Goal: Entertainment & Leisure: Consume media (video, audio)

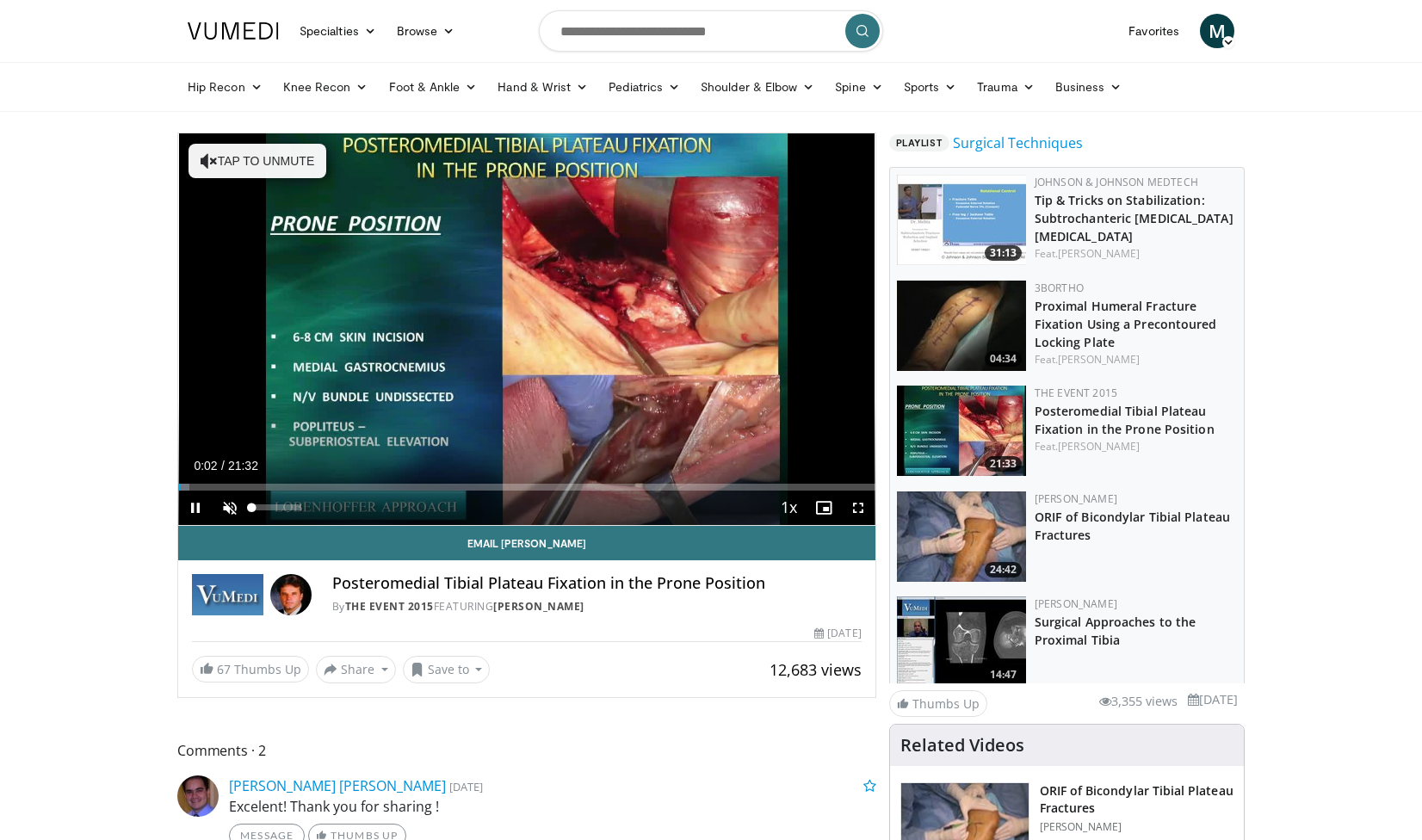
click at [231, 507] on span "Video Player" at bounding box center [229, 508] width 34 height 34
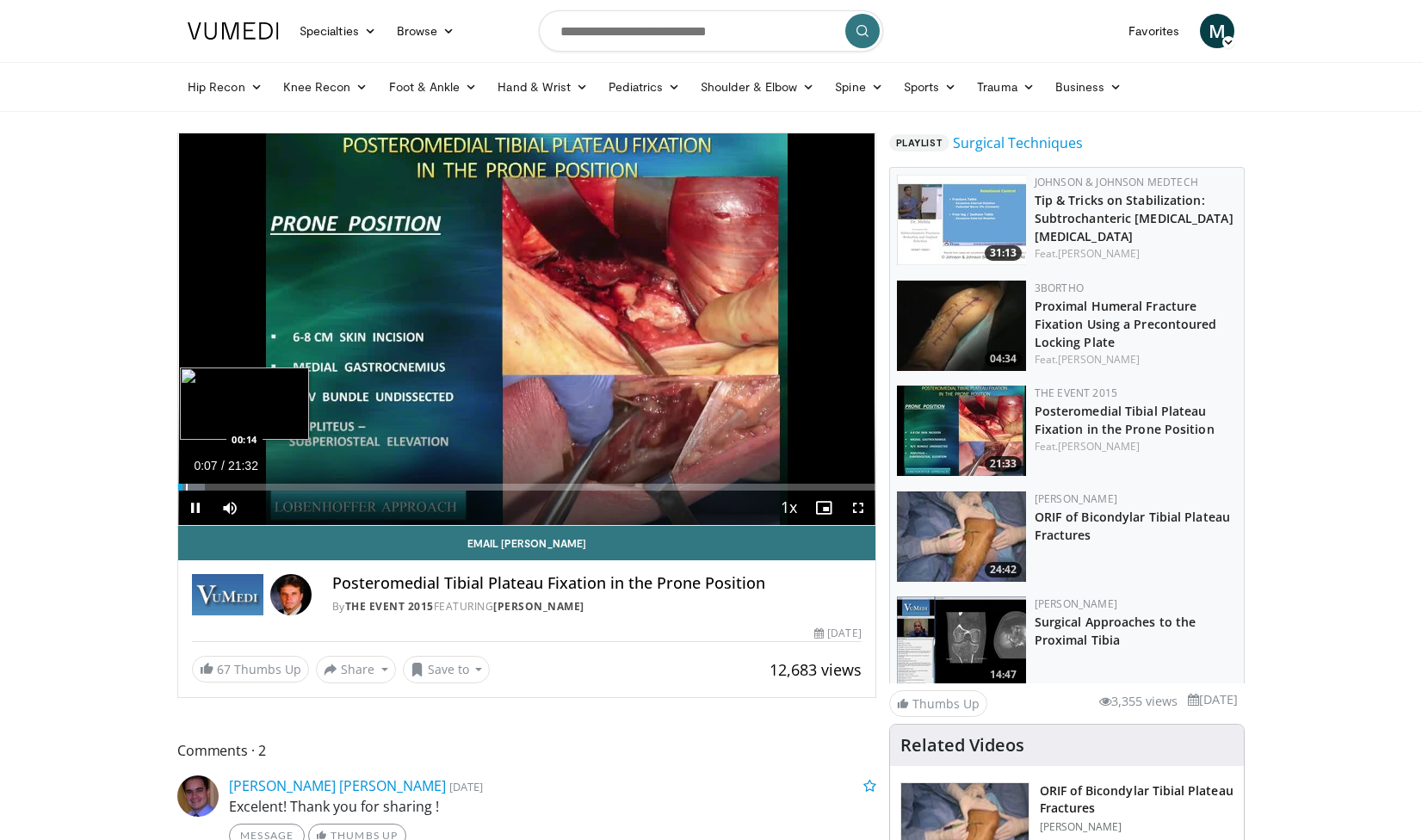
click at [186, 484] on div "Progress Bar" at bounding box center [187, 486] width 2 height 6
click at [199, 485] on div "Progress Bar" at bounding box center [198, 486] width 2 height 6
click at [864, 518] on span "Video Player" at bounding box center [858, 508] width 34 height 34
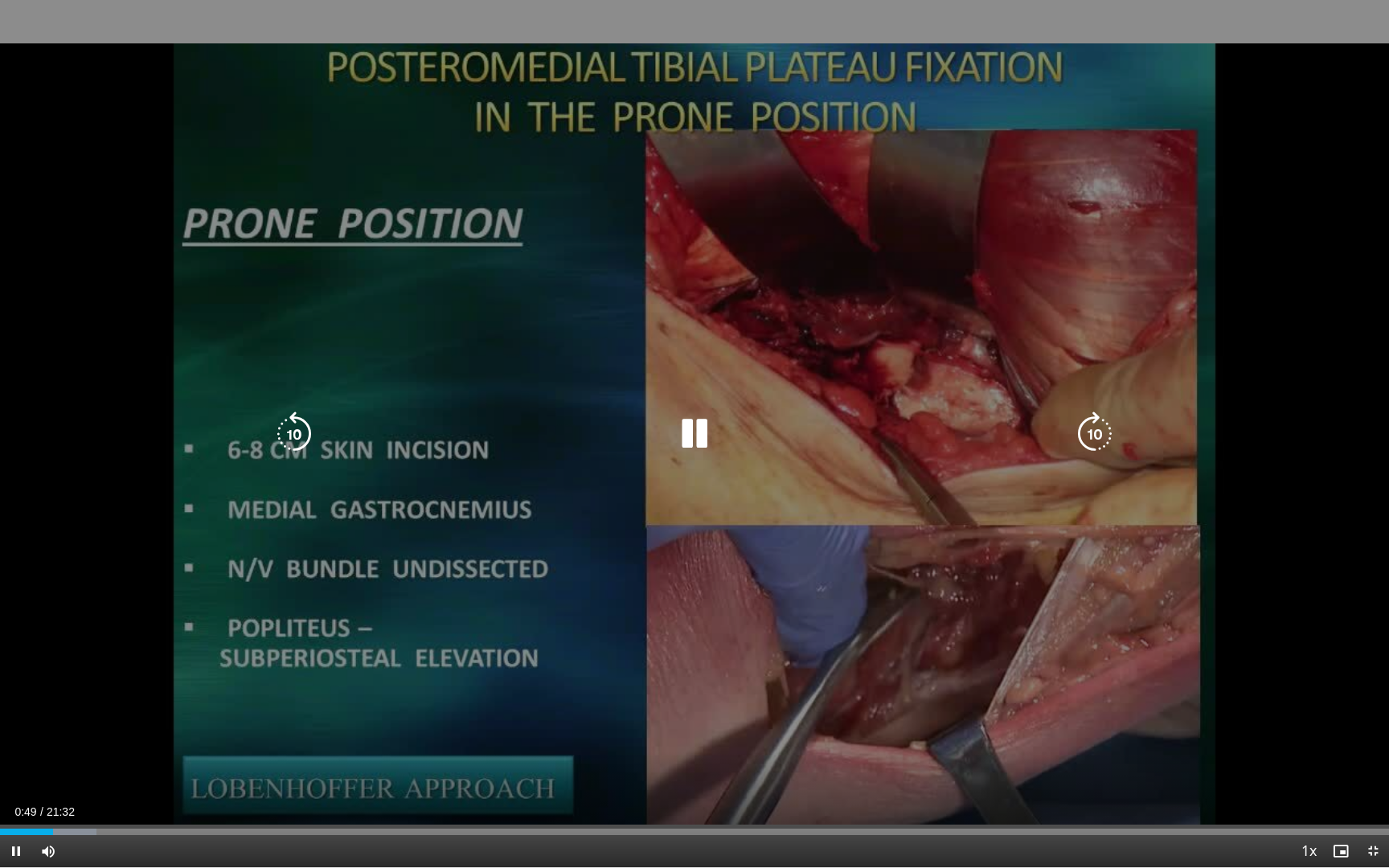
click at [432, 593] on div "10 seconds Tap to unmute" at bounding box center [694, 433] width 1389 height 867
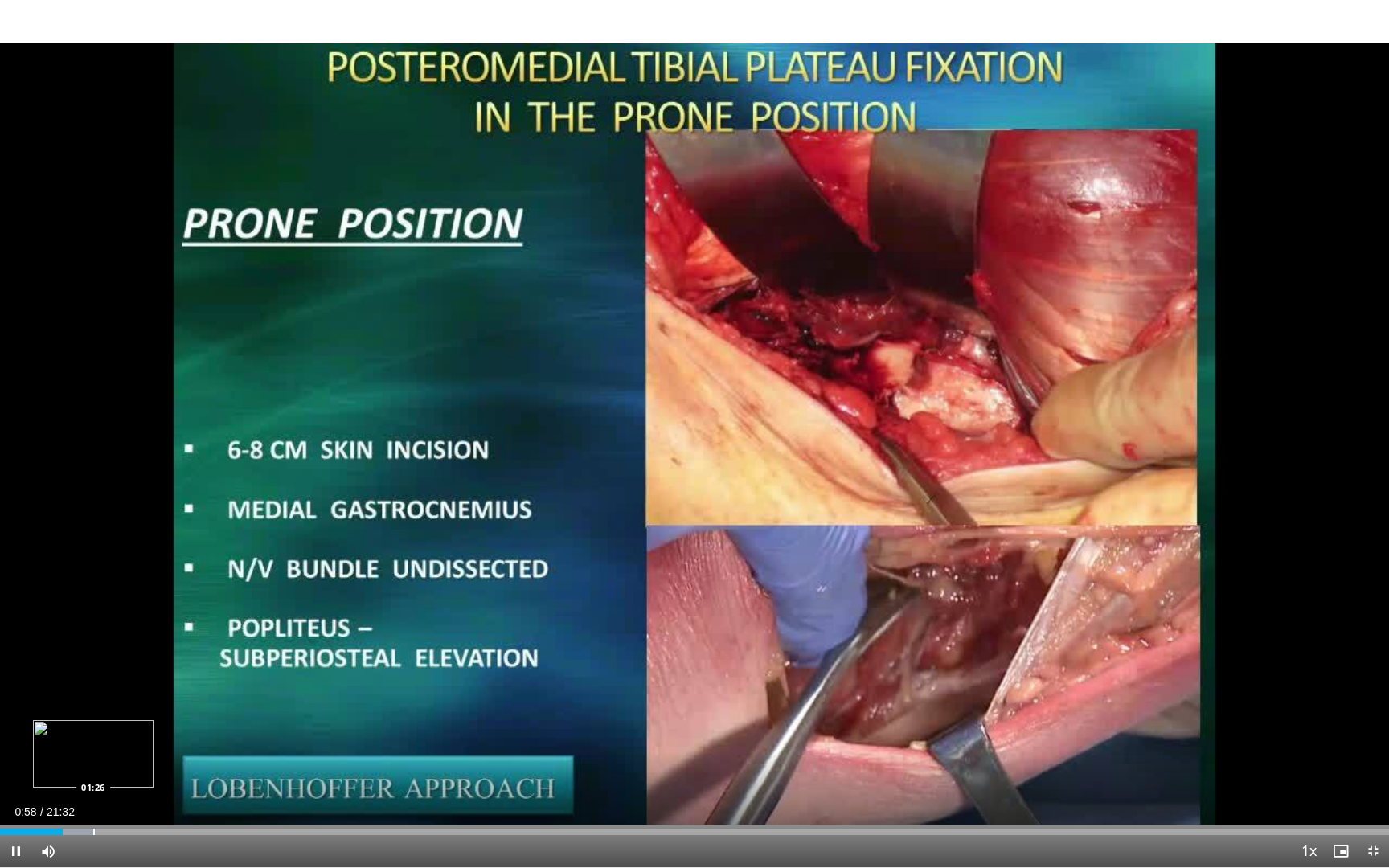
click at [94, 783] on div "Loaded : 6.94% 00:58 01:26" at bounding box center [694, 827] width 1389 height 16
click at [115, 783] on div "Loaded : 10.04% 01:28 01:46" at bounding box center [694, 827] width 1389 height 16
click at [176, 783] on div "Loaded : 13.13% 01:48 02:43" at bounding box center [694, 827] width 1389 height 16
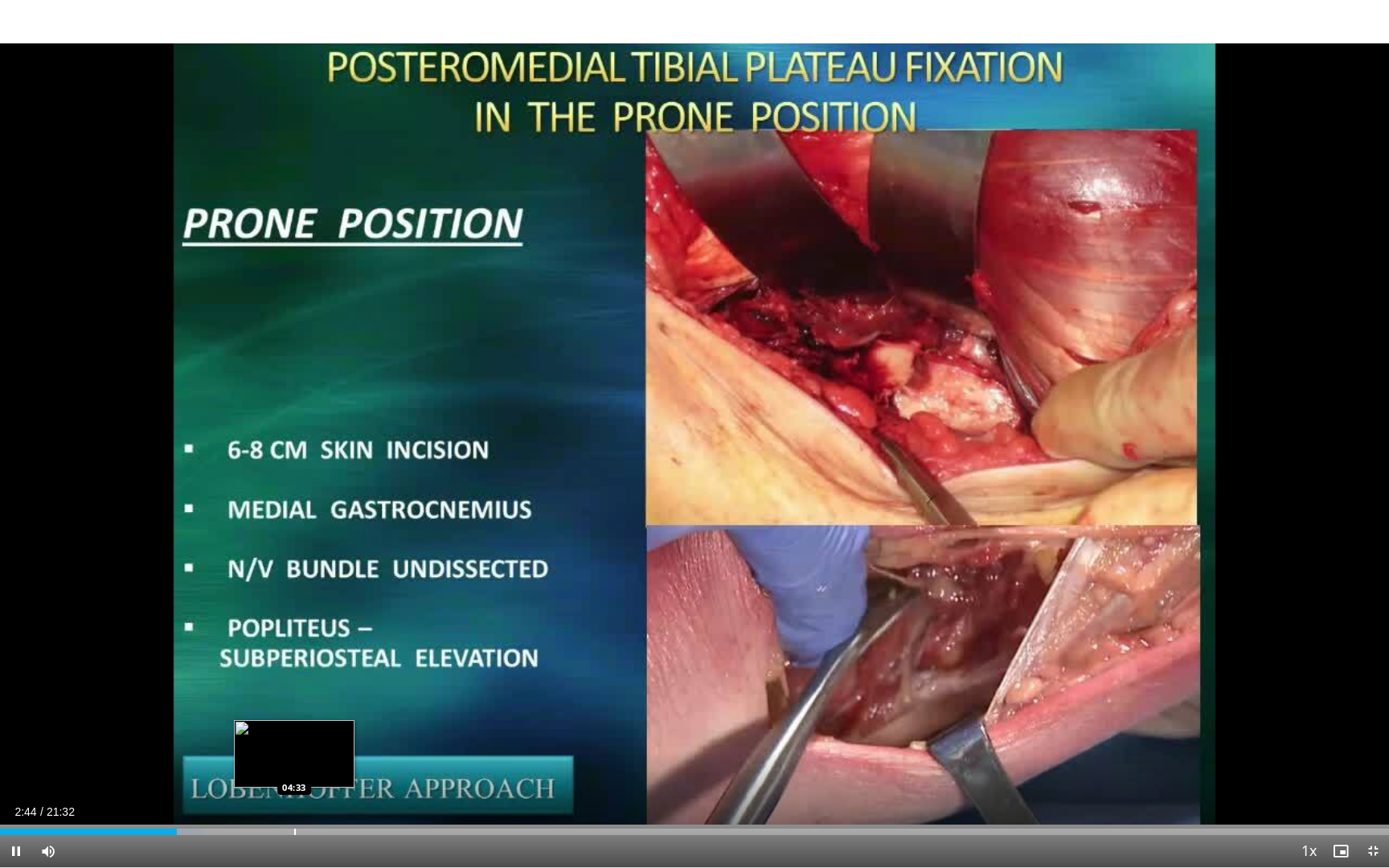
click at [294, 783] on div "Loaded : 14.71% 02:44 04:33" at bounding box center [694, 827] width 1389 height 16
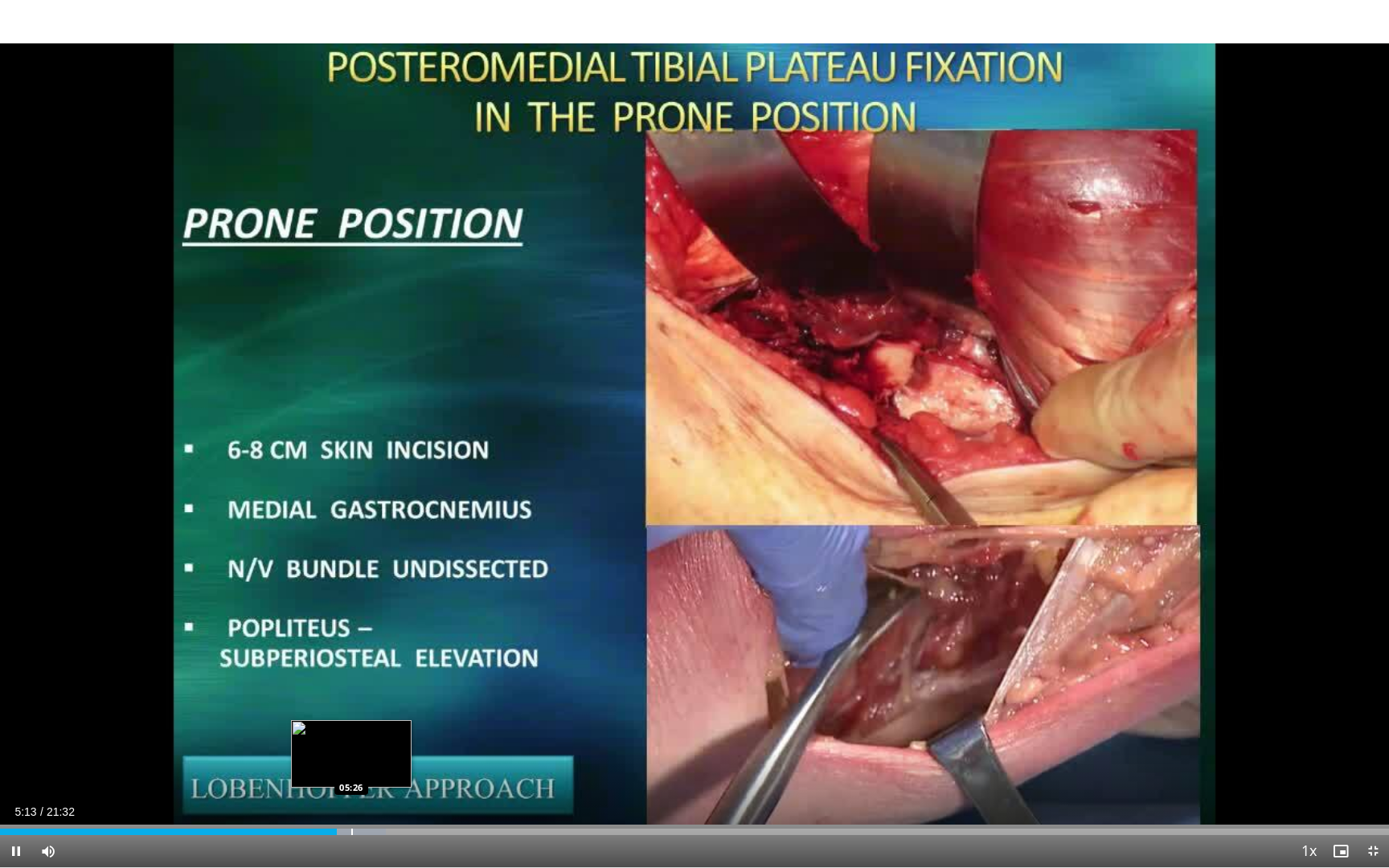
click at [351, 783] on div "Loaded : 27.80% 05:13 05:26" at bounding box center [694, 827] width 1389 height 16
click at [380, 783] on div "Loaded : 30.11% 05:27 05:52" at bounding box center [694, 827] width 1389 height 16
click at [361, 783] on div "Loaded : 30.90% 05:53 05:36" at bounding box center [694, 827] width 1389 height 16
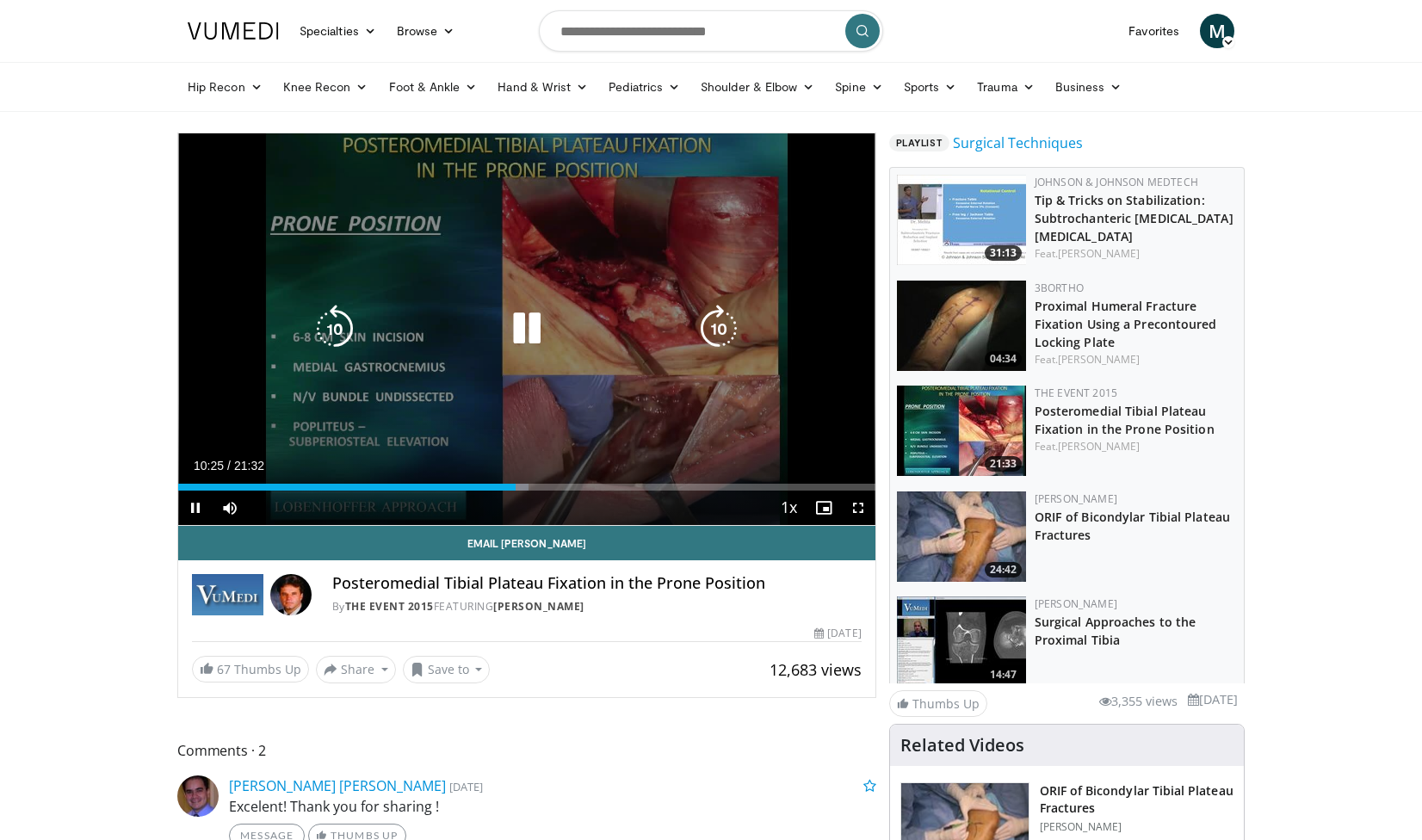
click at [536, 326] on icon "Video Player" at bounding box center [527, 329] width 48 height 48
click at [523, 330] on icon "Video Player" at bounding box center [527, 329] width 48 height 48
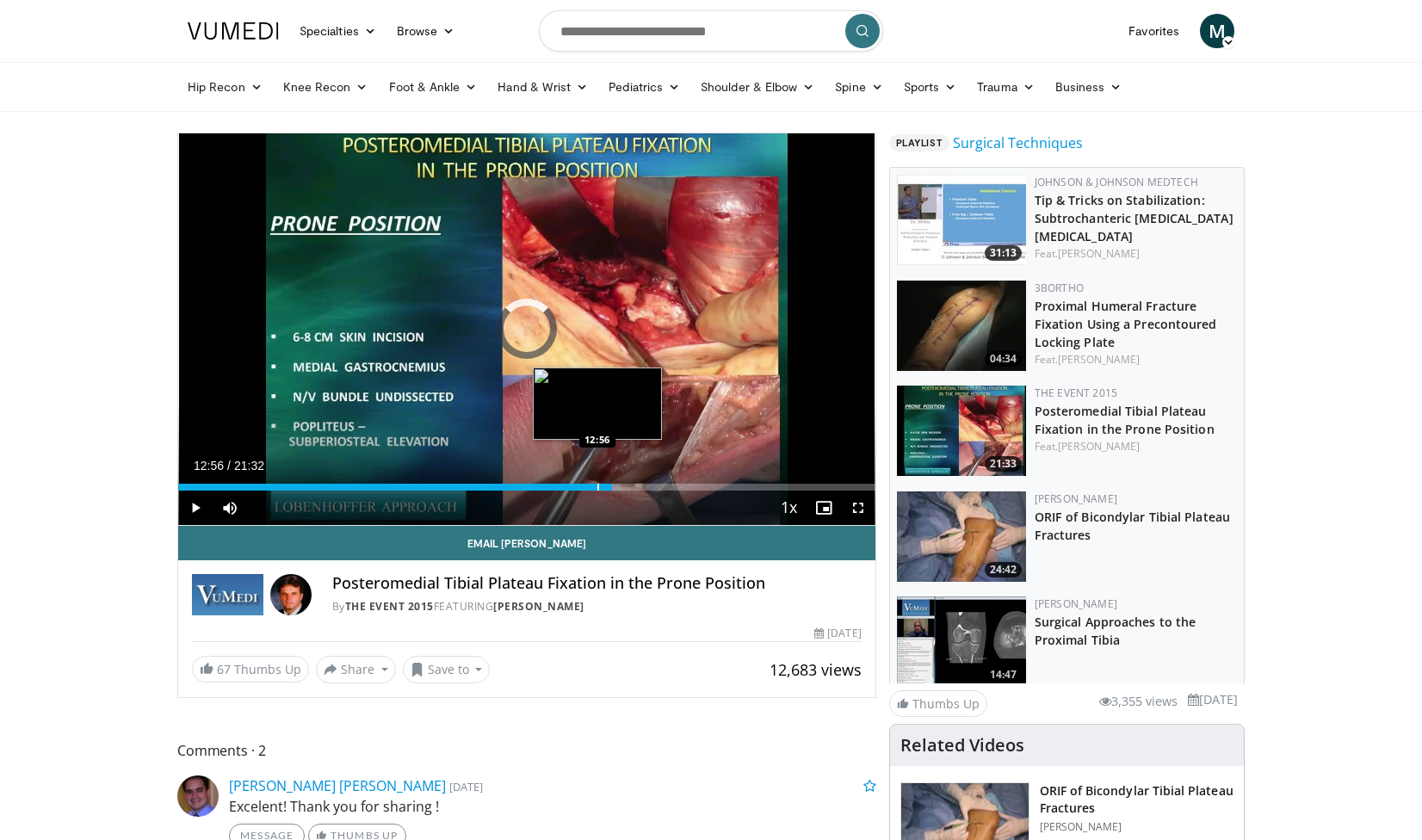
click at [598, 485] on div "Progress Bar" at bounding box center [599, 486] width 2 height 6
click at [583, 488] on div "12:57" at bounding box center [388, 486] width 420 height 6
click at [577, 489] on div "Progress Bar" at bounding box center [578, 486] width 2 height 6
click at [573, 490] on div "Progress Bar" at bounding box center [574, 486] width 2 height 6
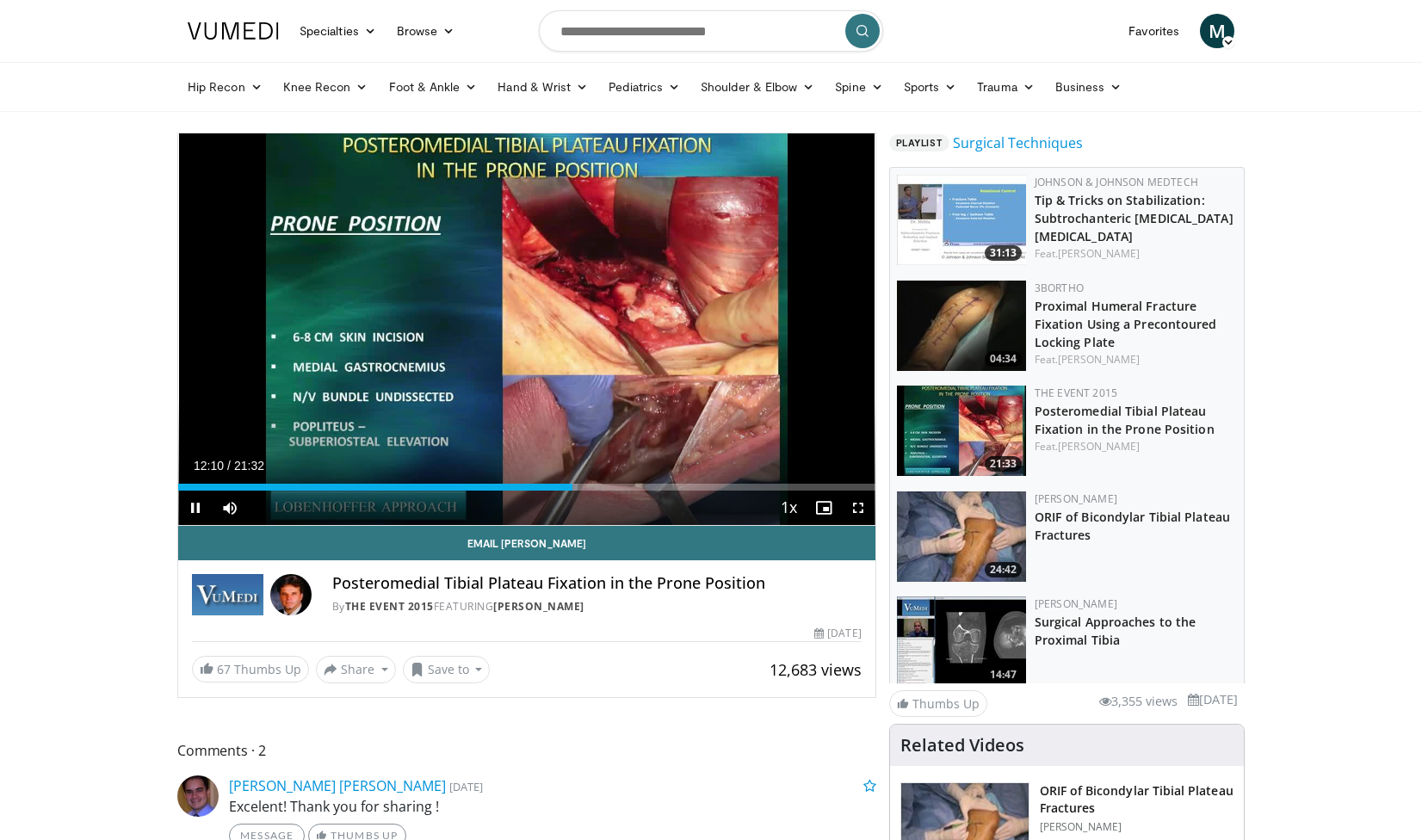
click at [562, 492] on div "Current Time 12:10 / Duration 21:32 Pause Skip Backward Skip Forward Mute 30% L…" at bounding box center [526, 508] width 697 height 34
click at [563, 489] on div "Progress Bar" at bounding box center [564, 486] width 2 height 6
click at [558, 489] on div "Progress Bar" at bounding box center [559, 486] width 2 height 6
click at [550, 488] on div "Progress Bar" at bounding box center [551, 486] width 2 height 6
click at [541, 489] on div "Progress Bar" at bounding box center [542, 486] width 2 height 6
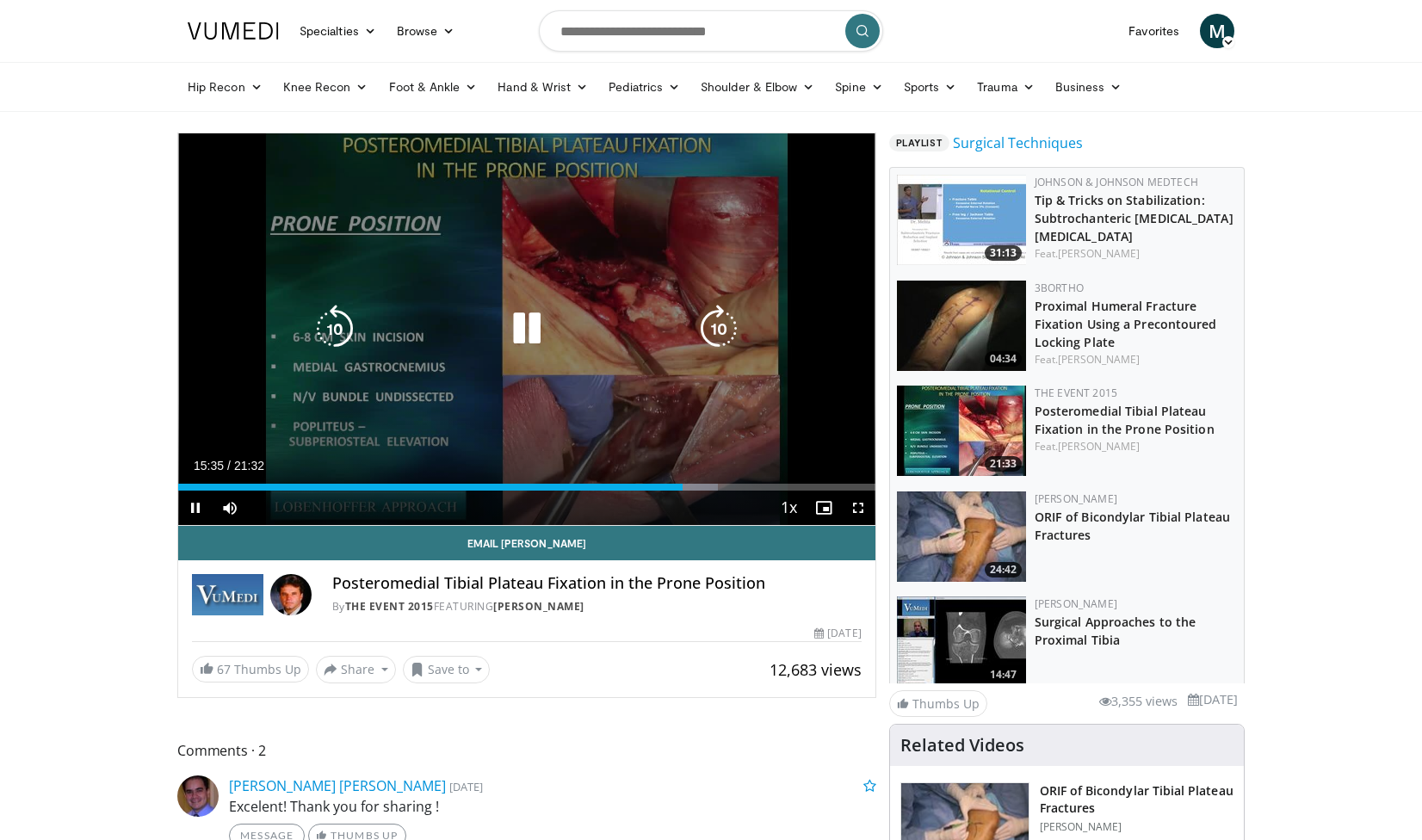
click at [536, 331] on icon "Video Player" at bounding box center [527, 329] width 48 height 48
click at [516, 337] on icon "Video Player" at bounding box center [527, 329] width 48 height 48
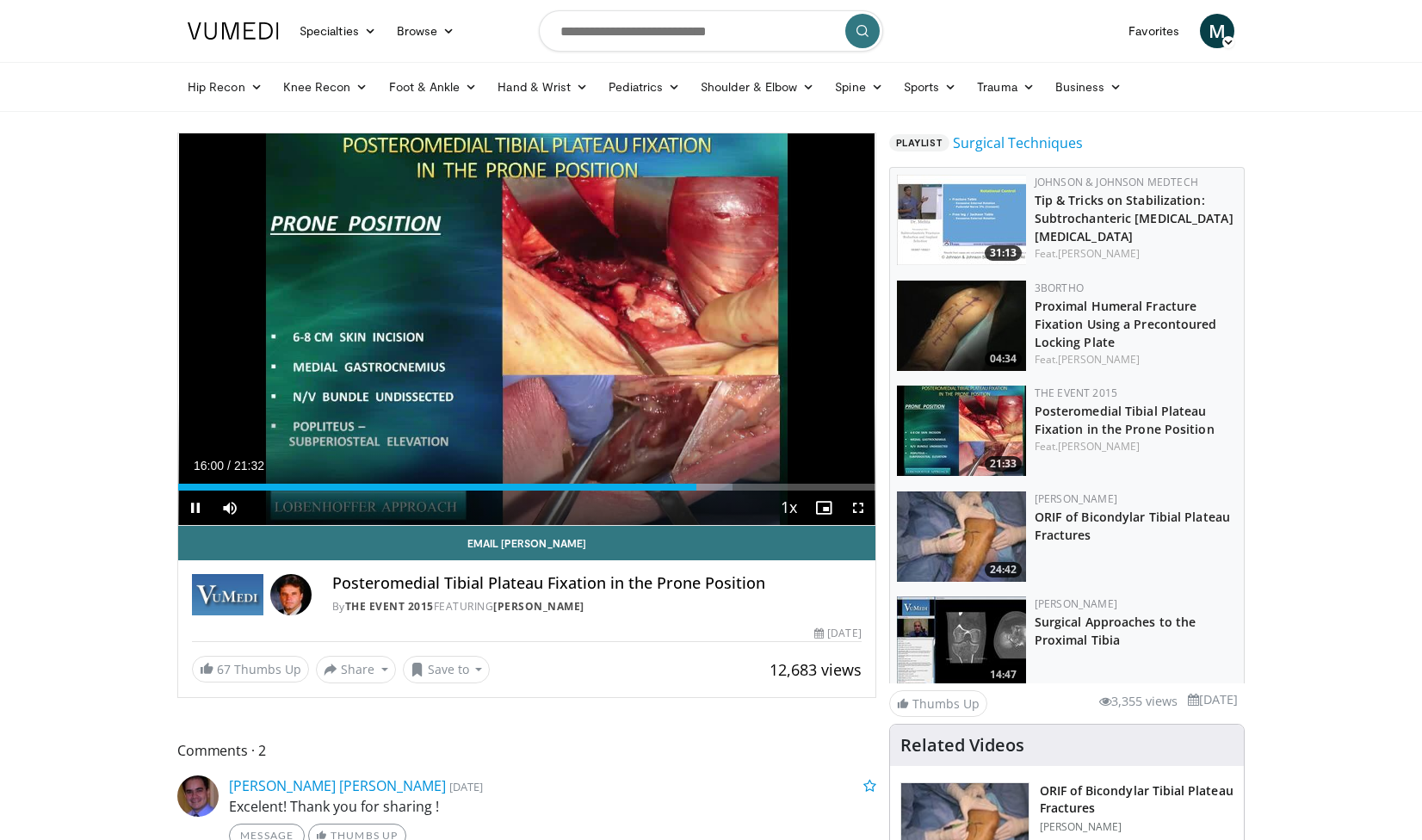
click at [191, 504] on span "Video Player" at bounding box center [195, 508] width 34 height 34
click at [192, 510] on span "Video Player" at bounding box center [195, 508] width 34 height 34
click at [193, 506] on span "Video Player" at bounding box center [195, 508] width 34 height 34
click at [196, 504] on span "Video Player" at bounding box center [195, 508] width 34 height 34
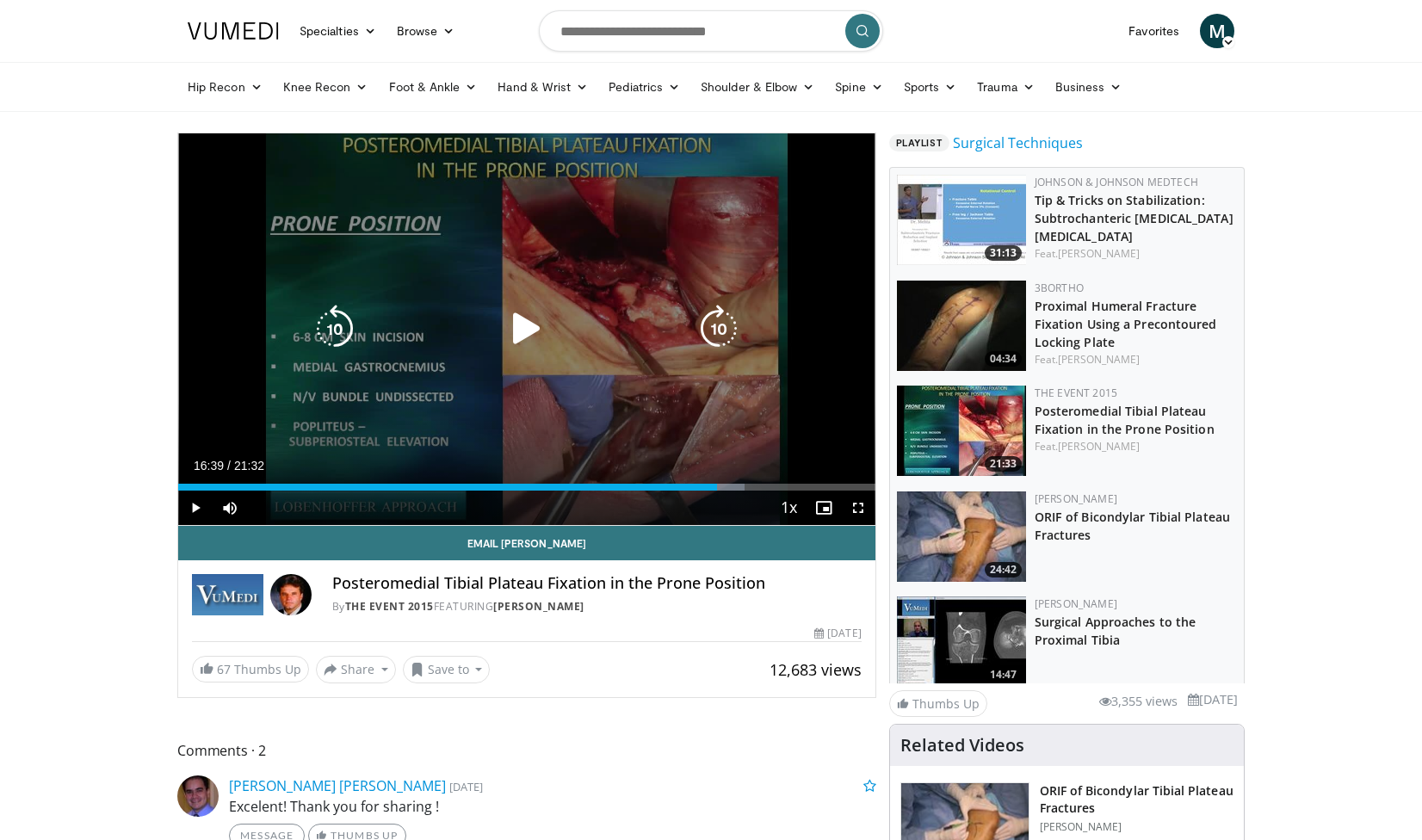
click at [536, 336] on icon "Video Player" at bounding box center [527, 329] width 48 height 48
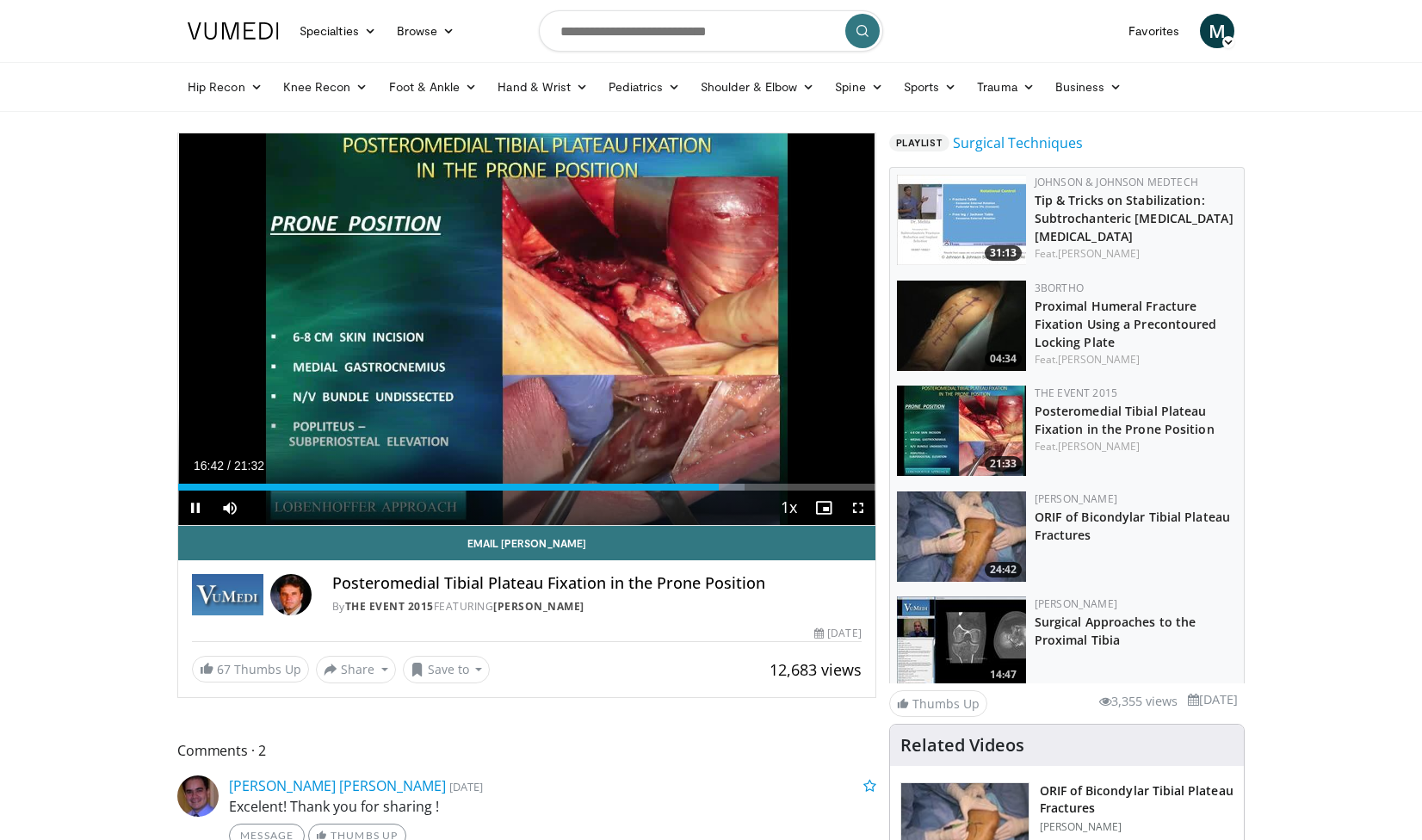
click at [200, 504] on span "Video Player" at bounding box center [195, 508] width 34 height 34
click at [194, 513] on span "Video Player" at bounding box center [195, 508] width 34 height 34
click at [763, 485] on div "Progress Bar" at bounding box center [764, 486] width 2 height 6
click at [771, 486] on div "Progress Bar" at bounding box center [772, 486] width 2 height 6
click at [785, 485] on div "Progress Bar" at bounding box center [786, 486] width 2 height 6
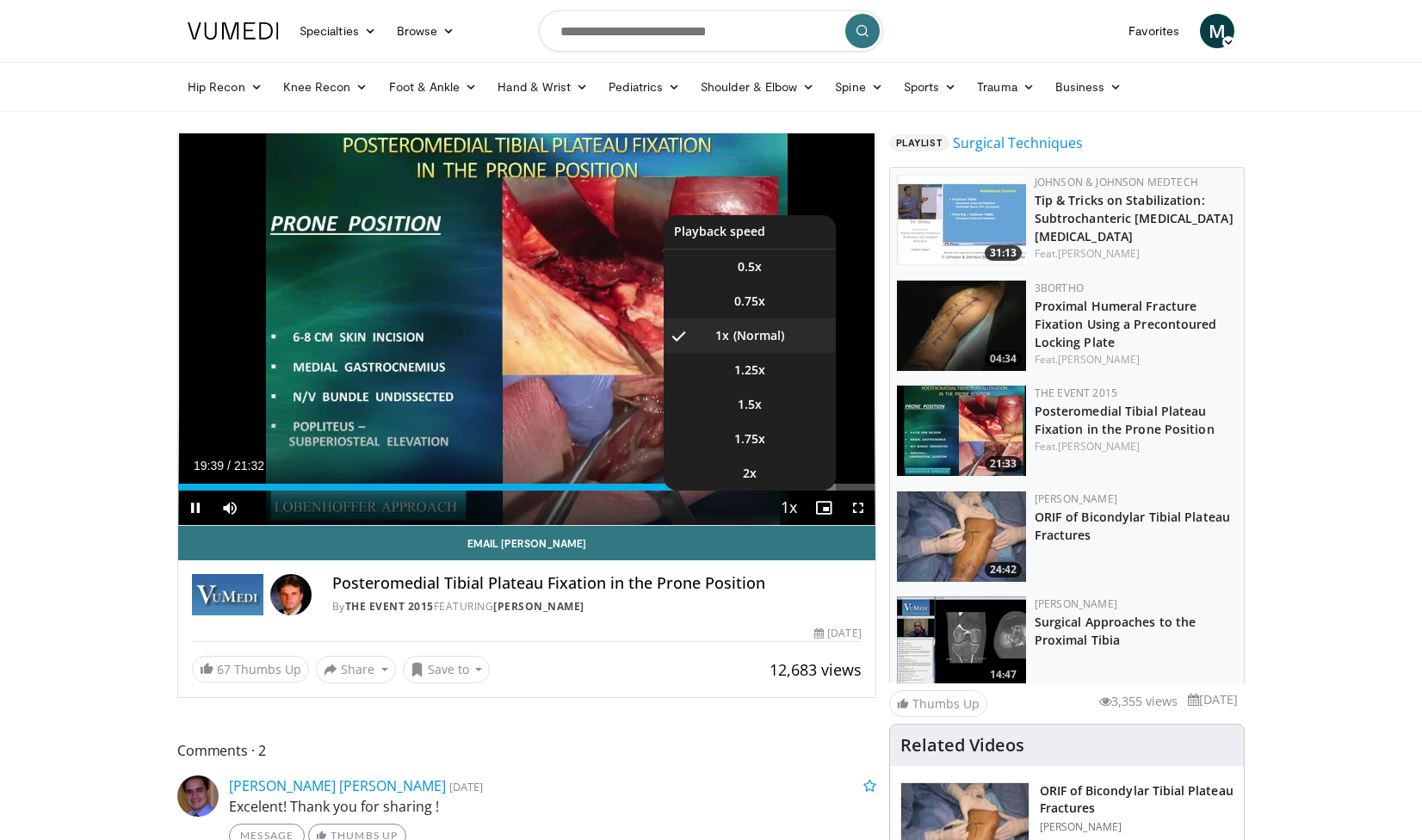
click at [803, 491] on button "Playback Rate" at bounding box center [789, 508] width 34 height 34
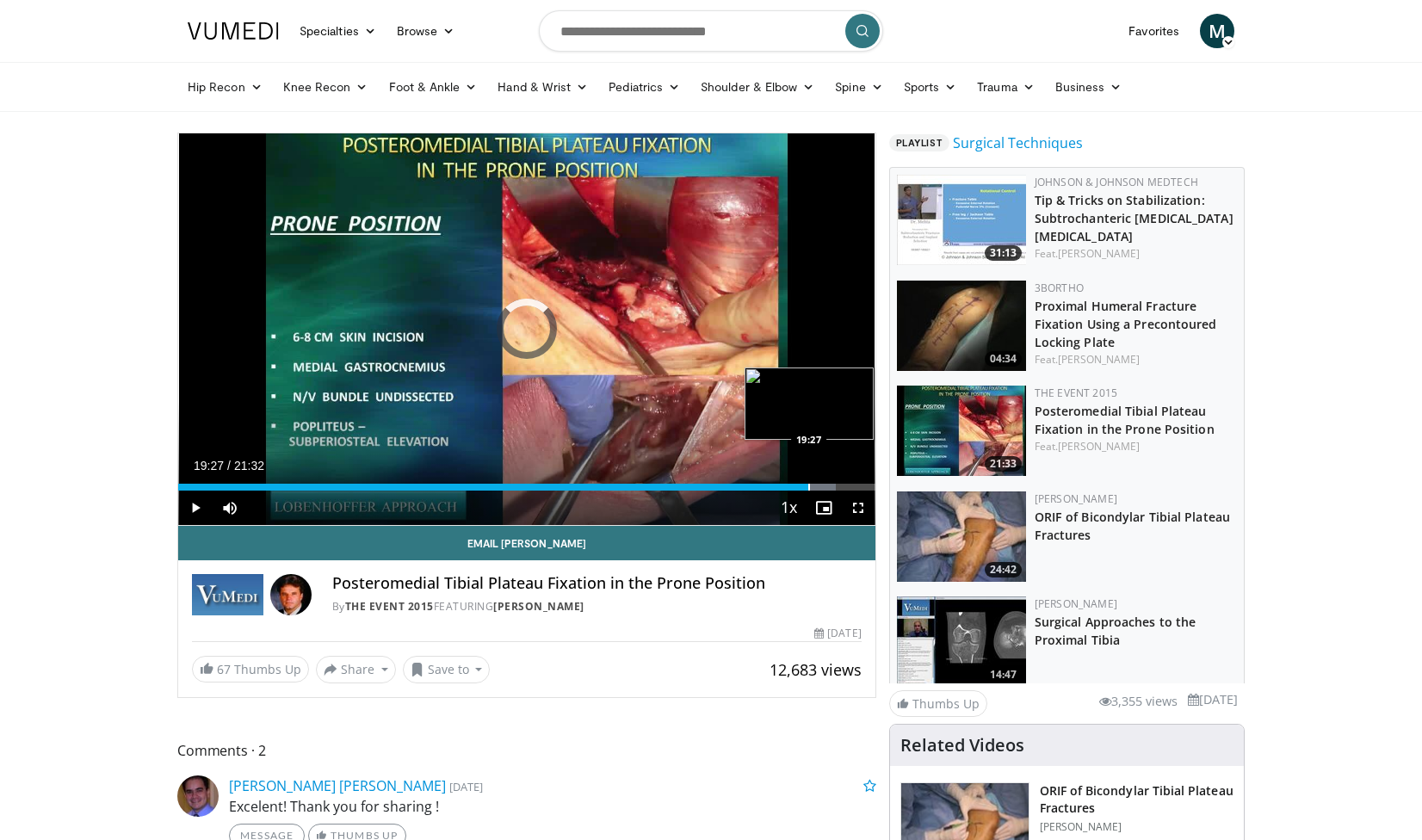
click at [808, 486] on div "Progress Bar" at bounding box center [809, 486] width 2 height 6
click at [801, 486] on div "Progress Bar" at bounding box center [802, 486] width 2 height 6
click at [805, 486] on div "Progress Bar" at bounding box center [804, 486] width 2 height 6
click at [805, 486] on div "19:21" at bounding box center [493, 486] width 630 height 6
click at [808, 487] on div "Progress Bar" at bounding box center [808, 486] width 2 height 6
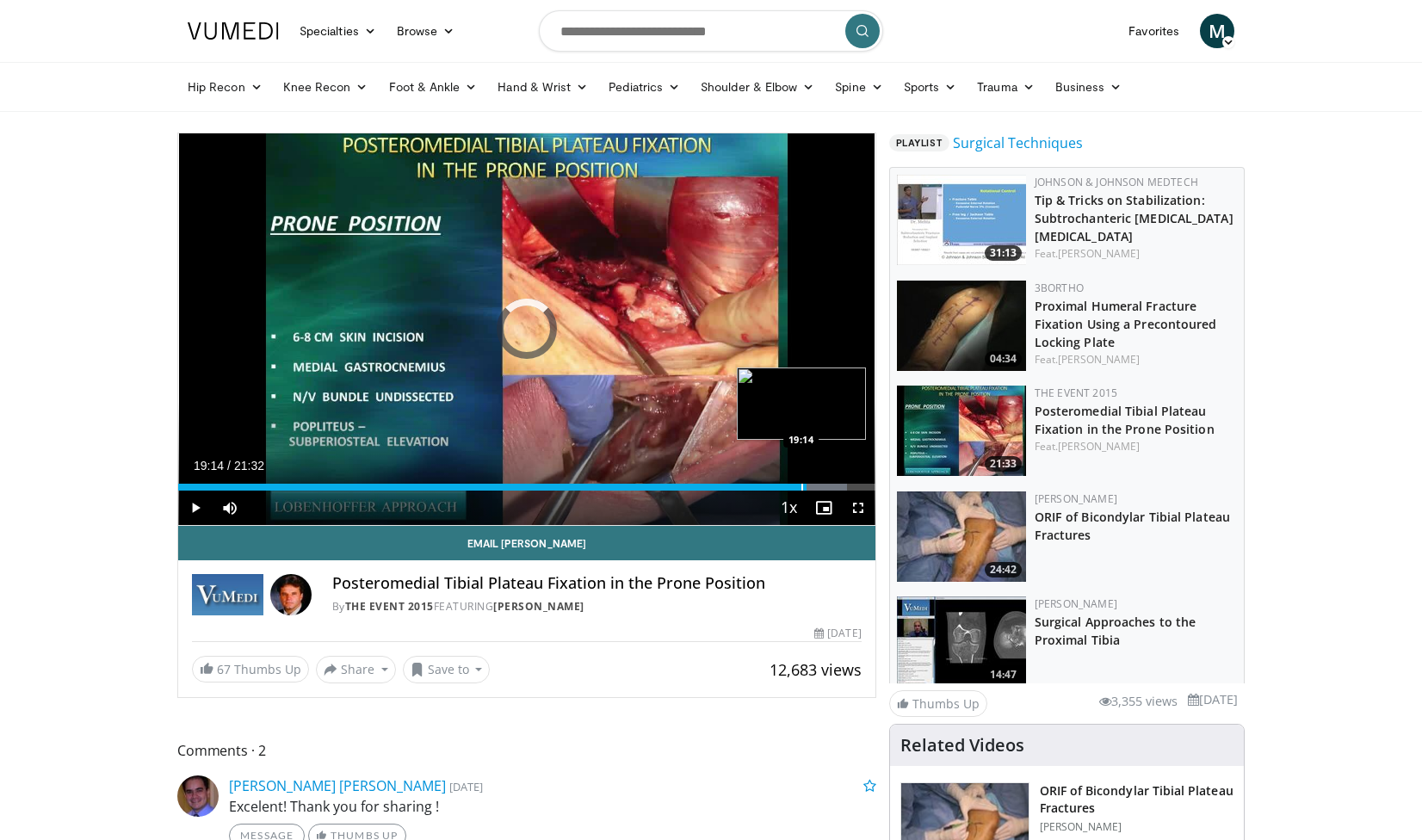
click at [801, 486] on div "Progress Bar" at bounding box center [802, 486] width 2 height 6
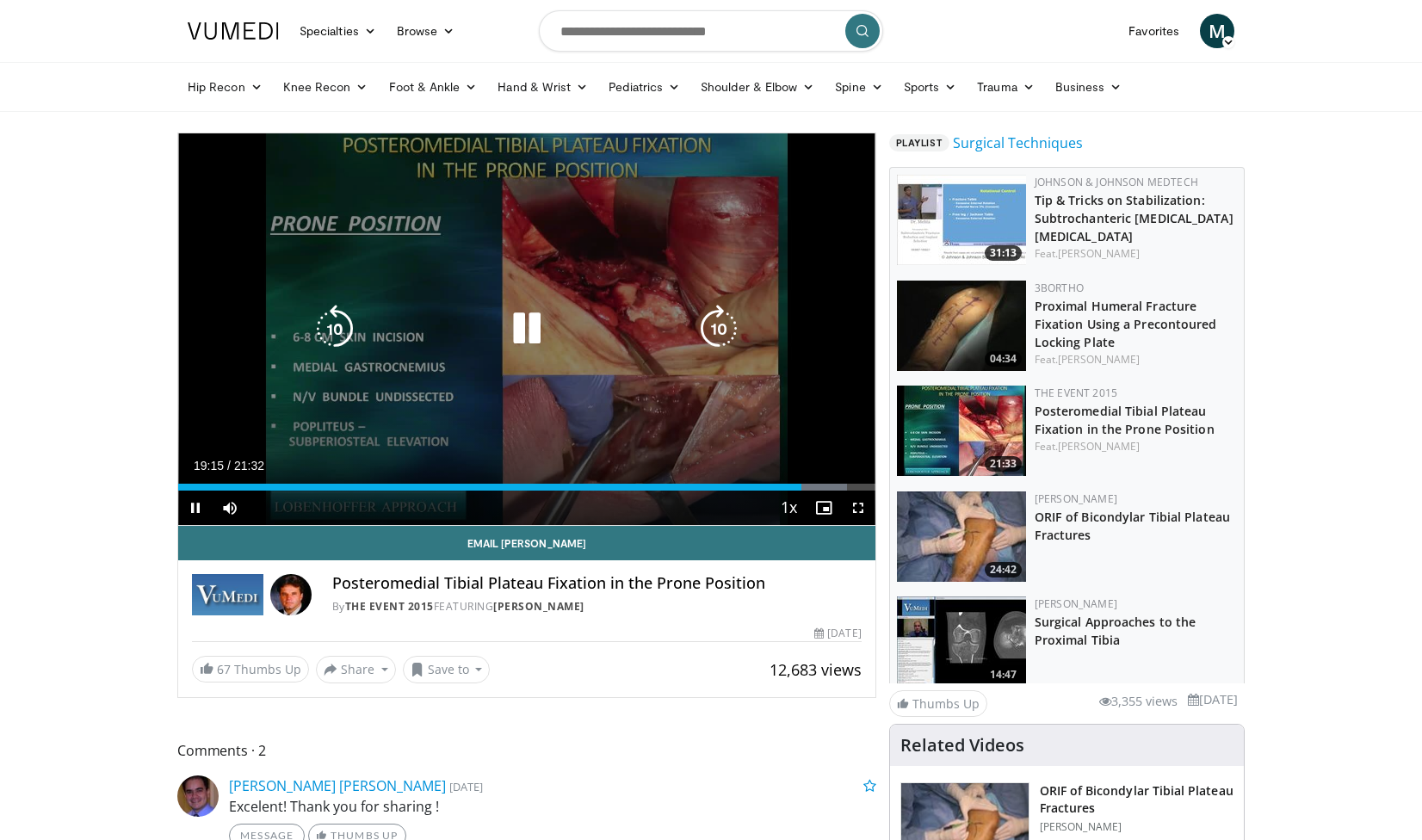
click at [807, 485] on div "10 seconds Tap to unmute" at bounding box center [526, 330] width 697 height 392
click at [460, 383] on div "10 seconds Tap to unmute" at bounding box center [526, 330] width 697 height 392
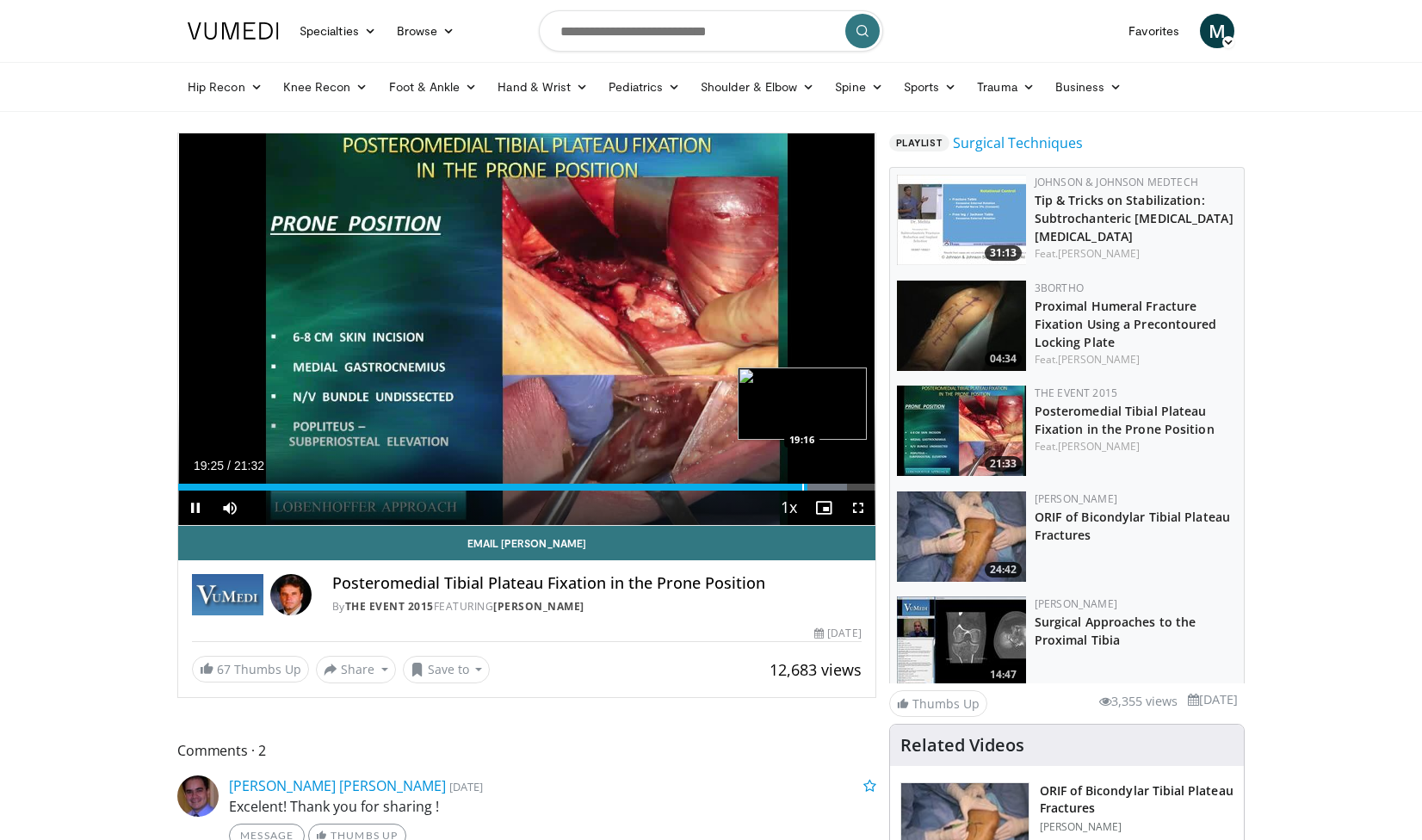
click at [802, 486] on div "Progress Bar" at bounding box center [803, 486] width 2 height 6
click at [800, 486] on div "Progress Bar" at bounding box center [801, 486] width 2 height 6
click at [804, 485] on div "Progress Bar" at bounding box center [805, 486] width 2 height 6
click at [802, 486] on div "Progress Bar" at bounding box center [803, 486] width 2 height 6
click at [195, 505] on span "Video Player" at bounding box center [195, 508] width 34 height 34
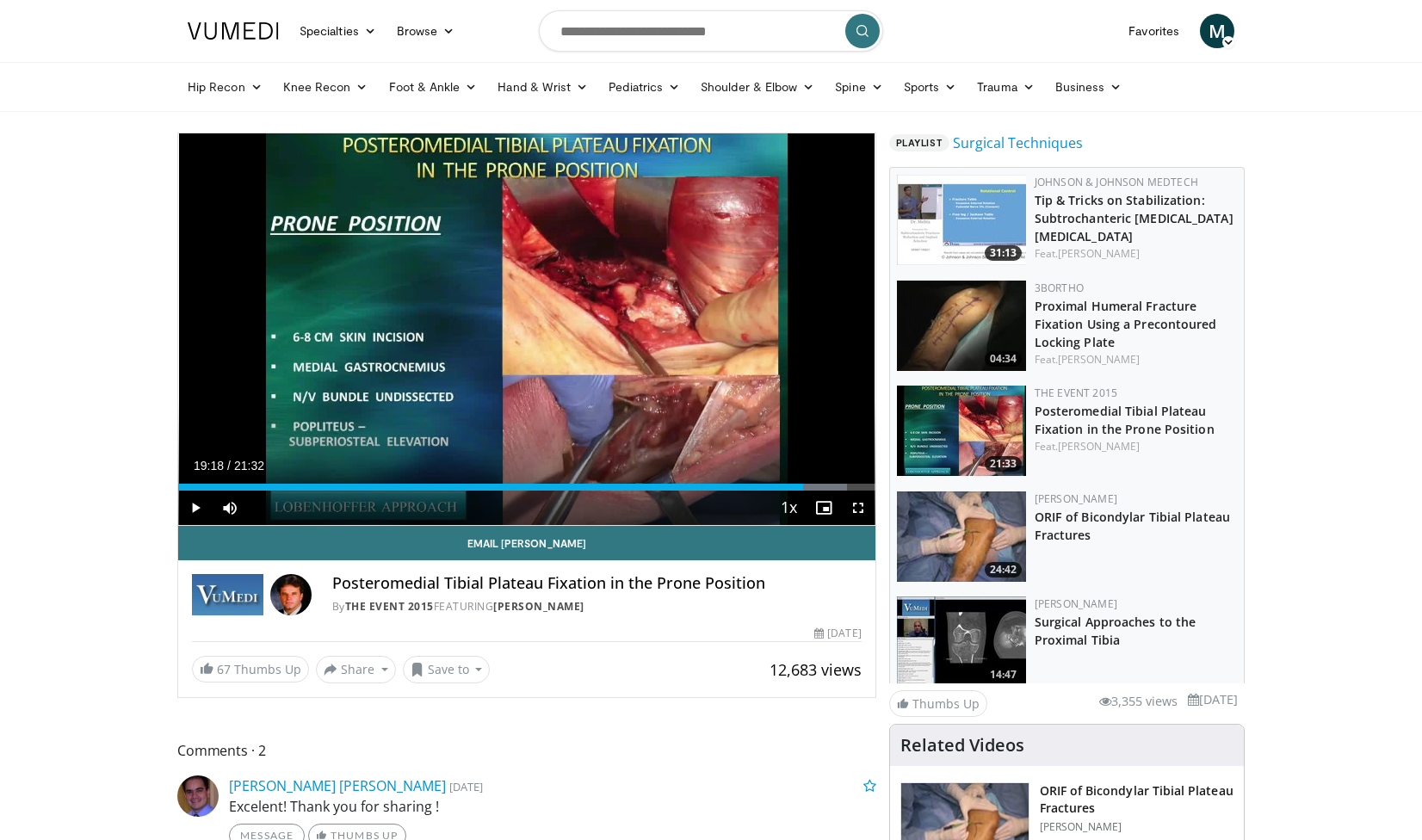
click at [195, 505] on span "Video Player" at bounding box center [195, 508] width 34 height 34
click at [193, 509] on span "Video Player" at bounding box center [195, 508] width 34 height 34
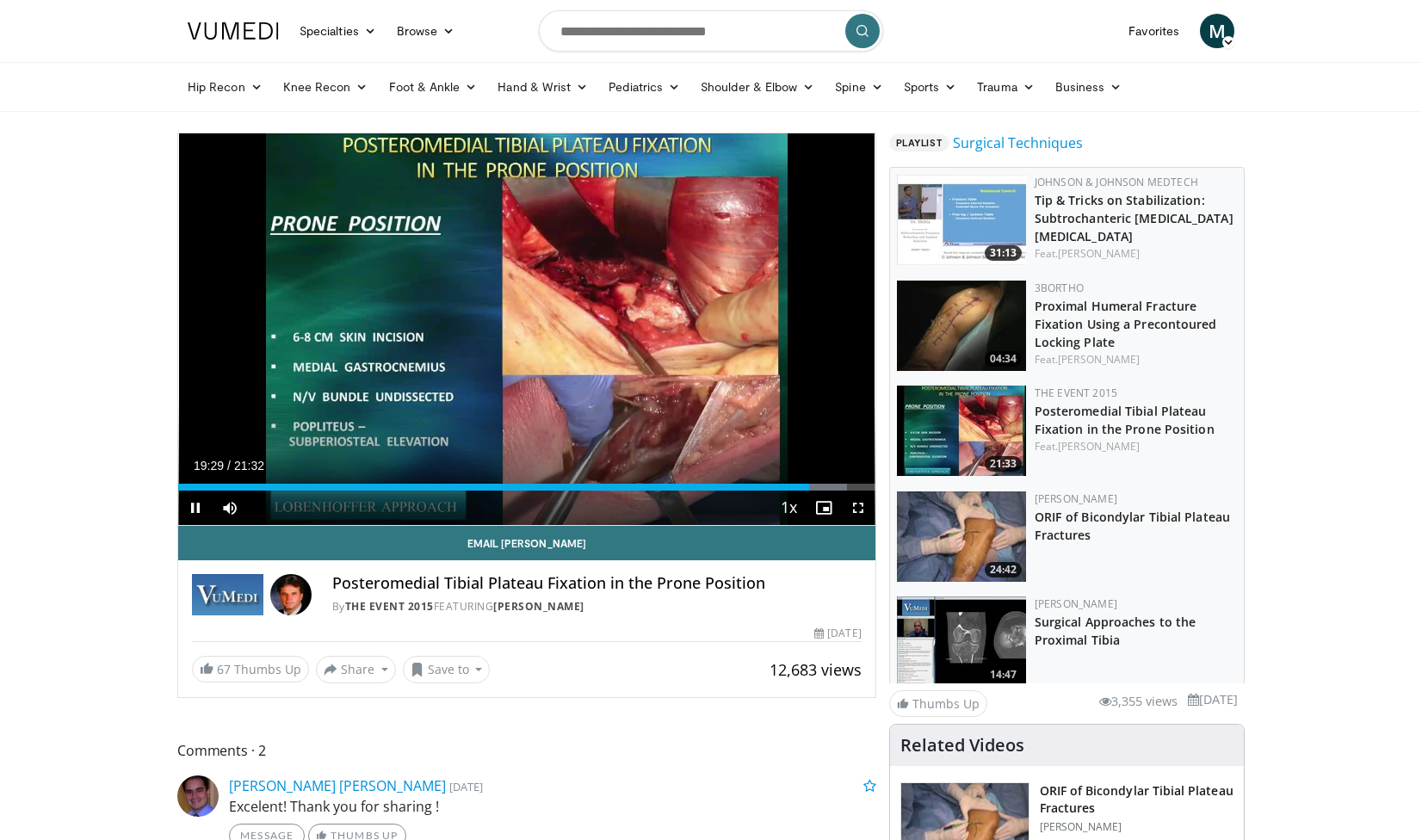
click at [193, 509] on span "Video Player" at bounding box center [195, 508] width 34 height 34
click at [820, 486] on div "Progress Bar" at bounding box center [821, 486] width 2 height 6
click at [828, 486] on div "Progress Bar" at bounding box center [829, 486] width 2 height 6
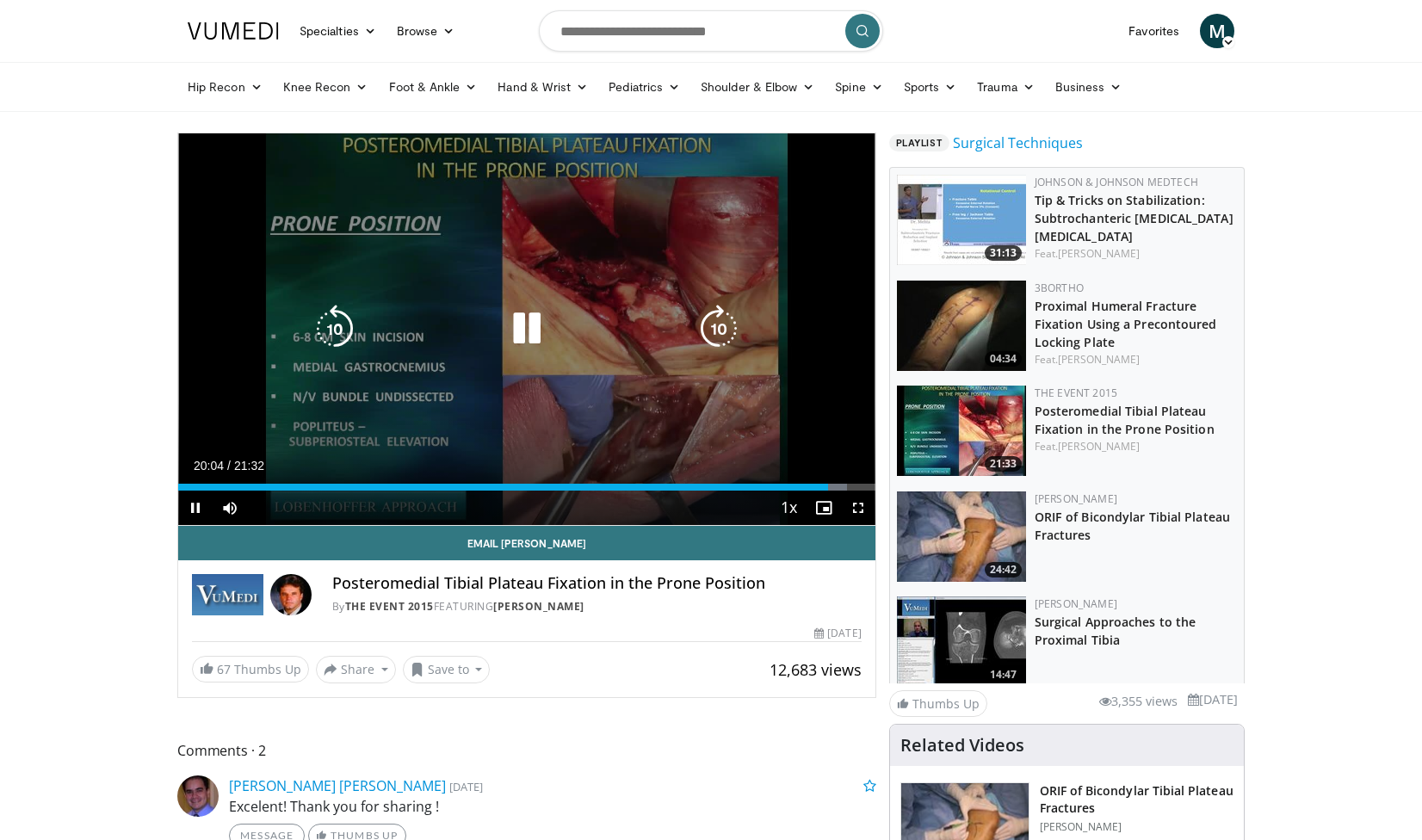
click at [834, 485] on video-js "**********" at bounding box center [526, 330] width 697 height 393
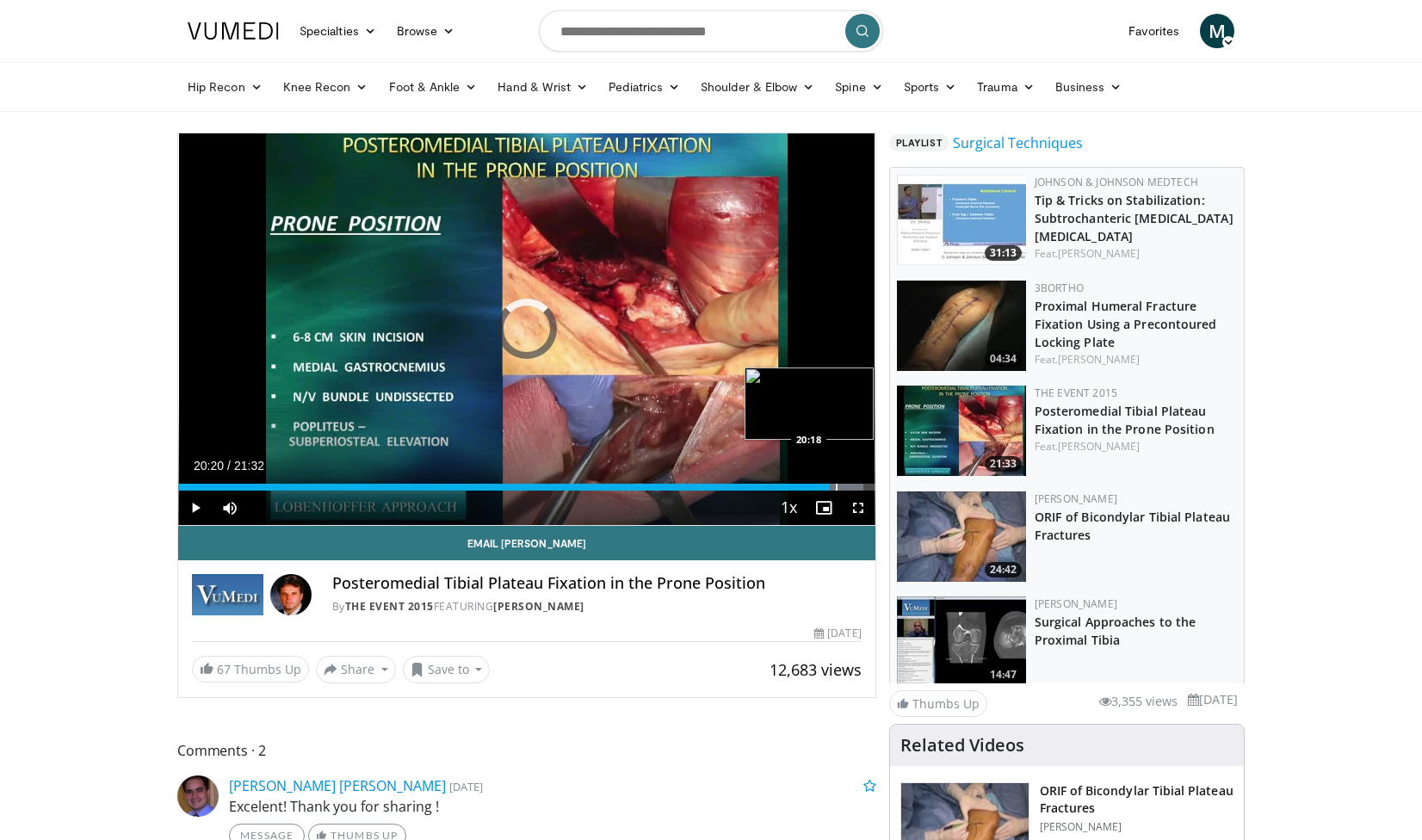
click at [836, 485] on div "Progress Bar" at bounding box center [837, 486] width 2 height 6
click at [846, 485] on div "Progress Bar" at bounding box center [845, 486] width 2 height 6
click at [192, 502] on span "Video Player" at bounding box center [195, 508] width 34 height 34
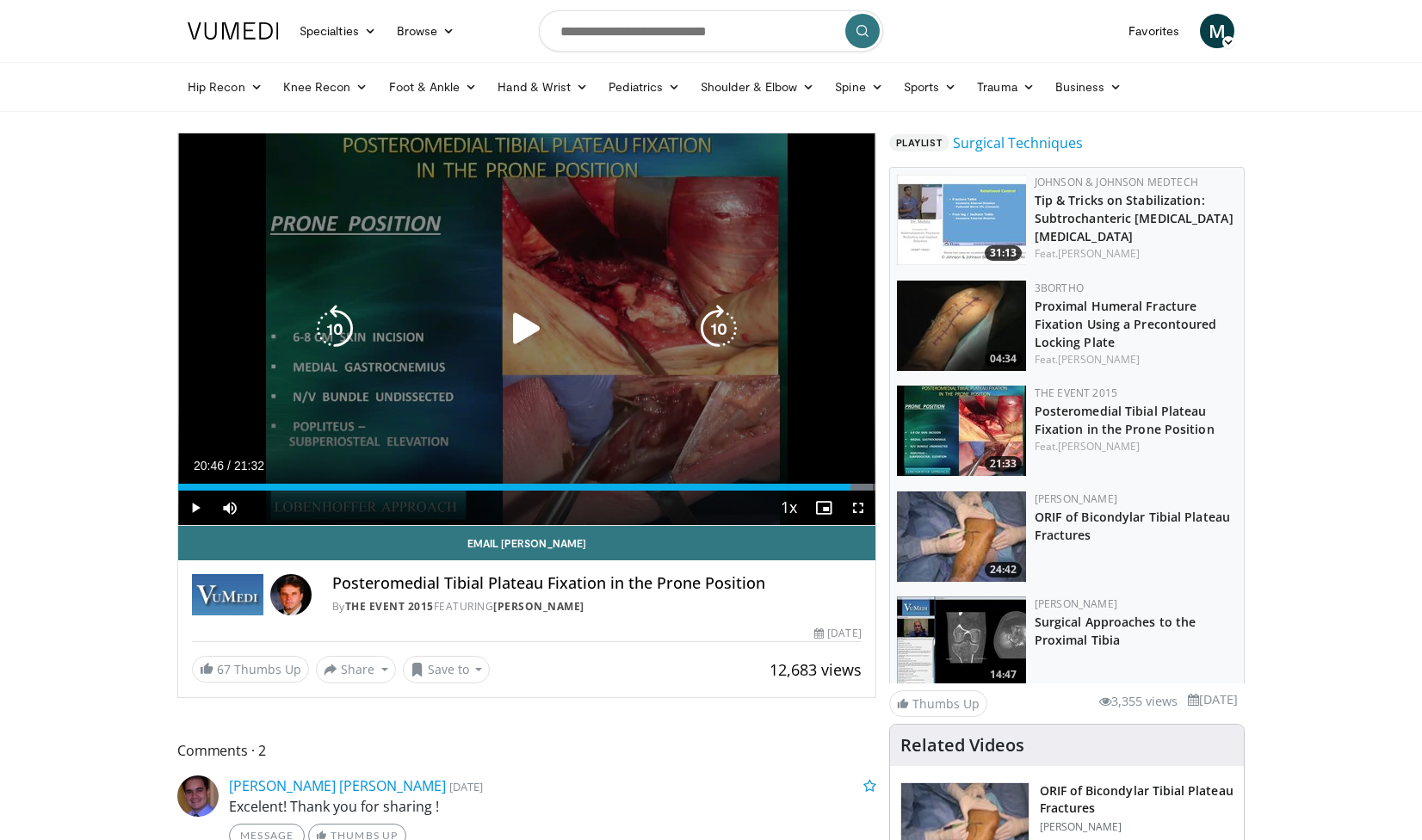
click at [725, 412] on div "10 seconds Tap to unmute" at bounding box center [526, 330] width 697 height 392
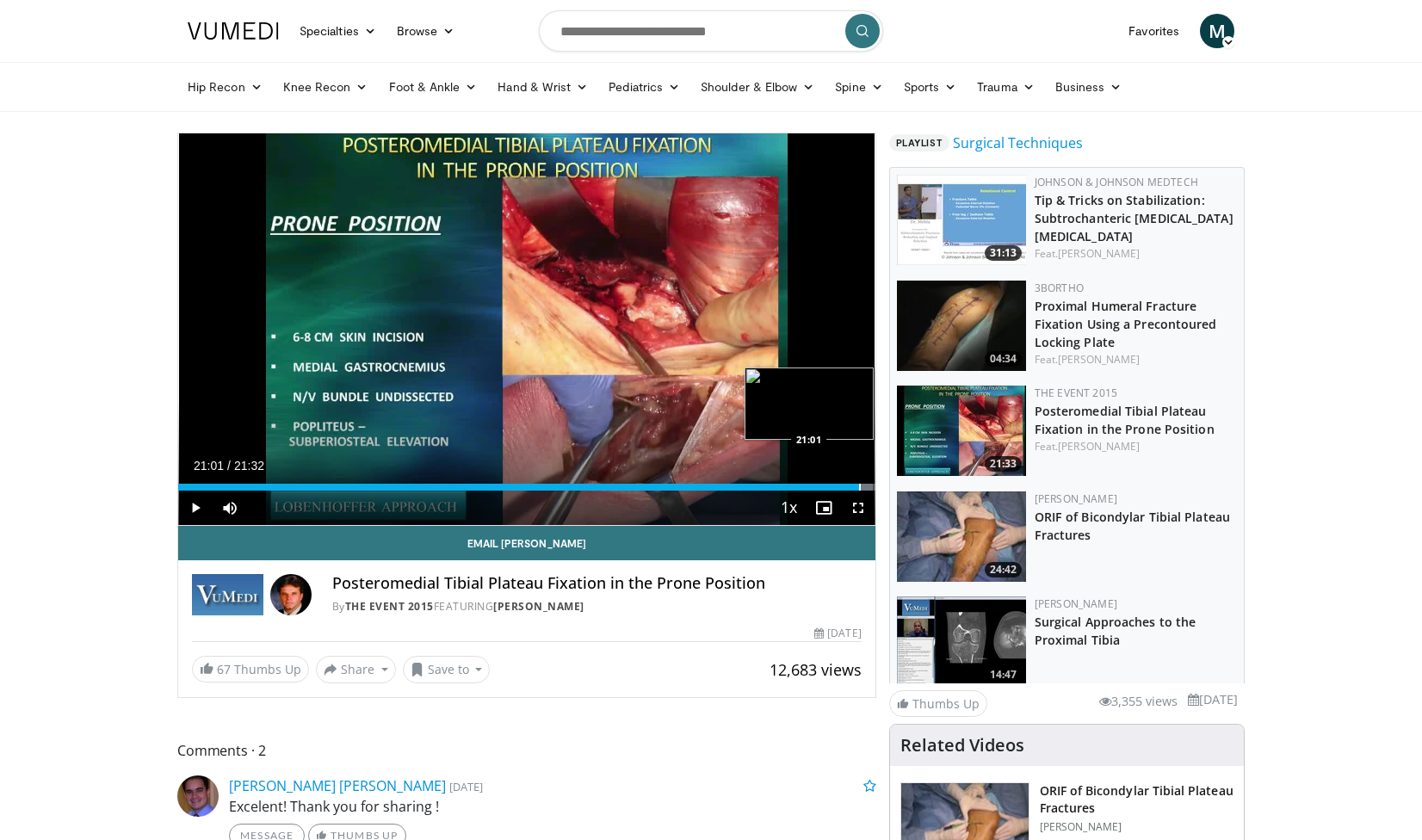
click at [860, 485] on div "Progress Bar" at bounding box center [860, 486] width 2 height 6
click at [864, 485] on div "Progress Bar" at bounding box center [865, 486] width 2 height 6
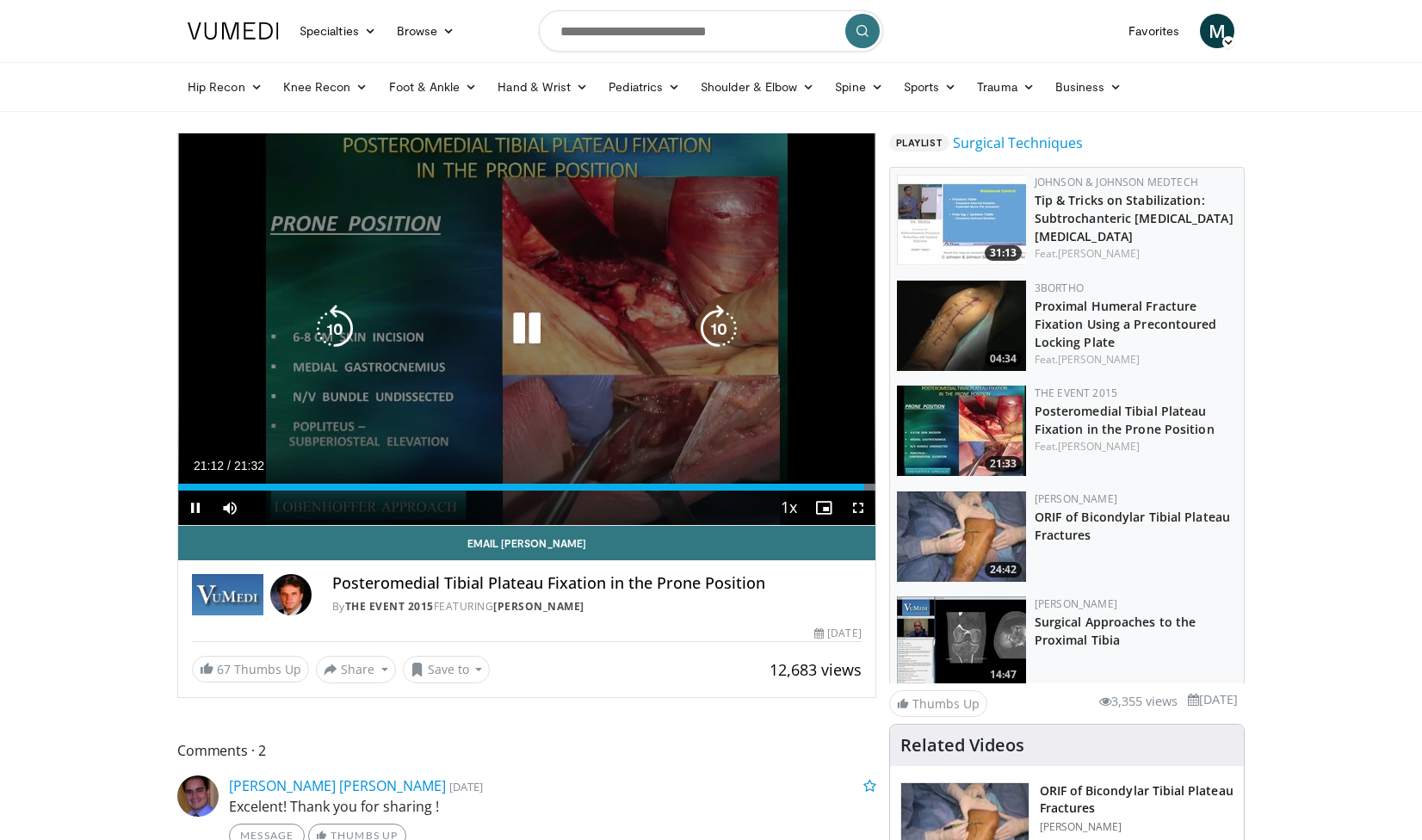
click at [521, 330] on icon "Video Player" at bounding box center [527, 329] width 48 height 48
